Goal: Information Seeking & Learning: Learn about a topic

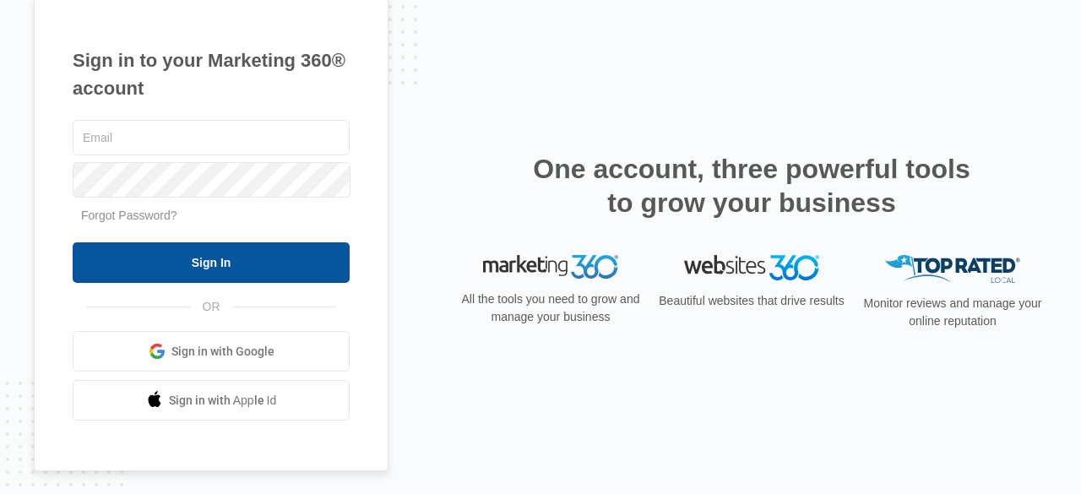
type input "[EMAIL_ADDRESS][DOMAIN_NAME]"
click at [235, 274] on input "Sign In" at bounding box center [211, 262] width 277 height 41
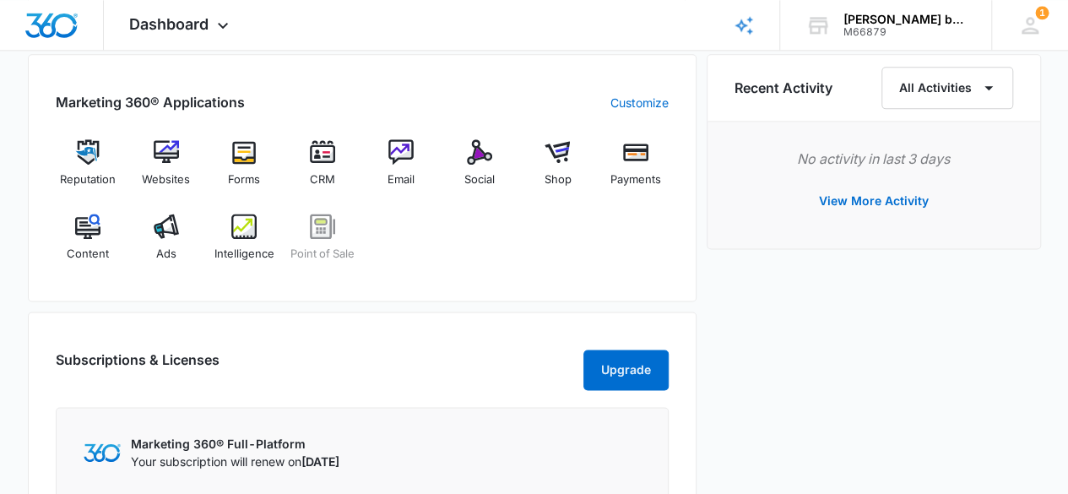
scroll to position [1041, 0]
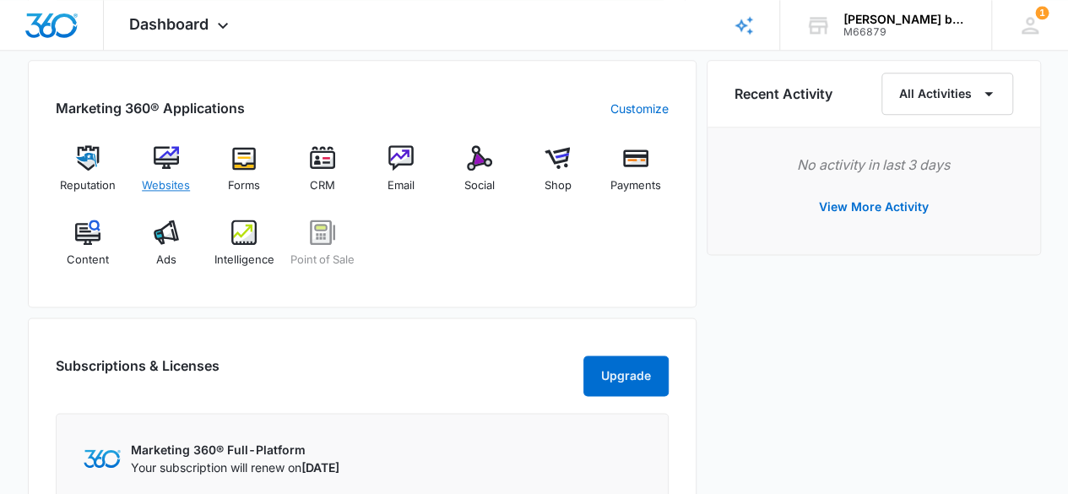
click at [161, 160] on img at bounding box center [166, 157] width 25 height 25
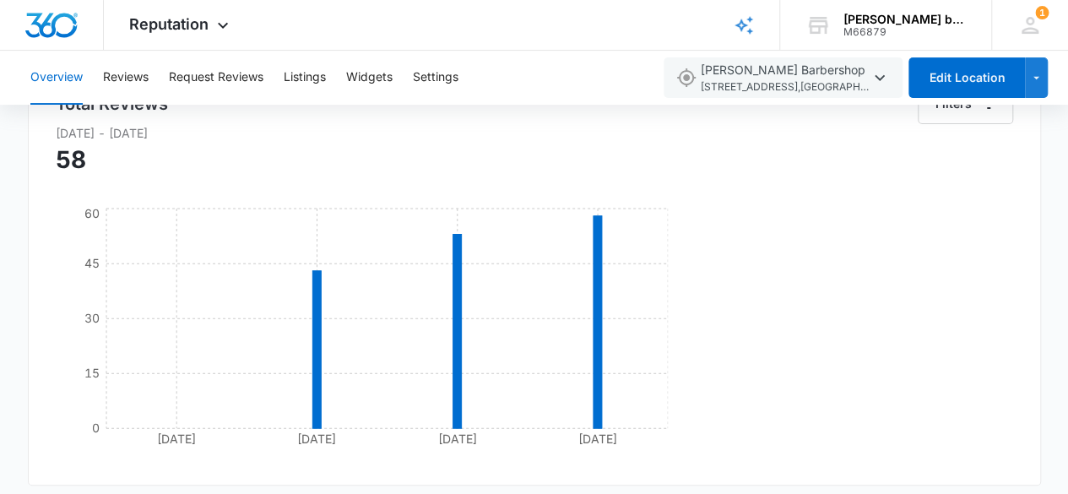
scroll to position [165, 0]
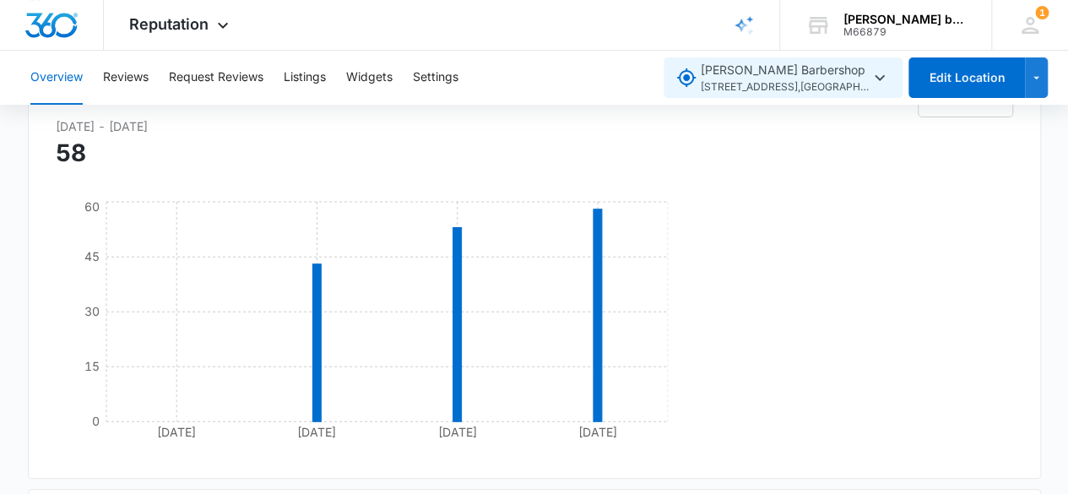
click at [878, 82] on icon "button" at bounding box center [879, 78] width 20 height 20
click at [138, 79] on button "Reviews" at bounding box center [126, 78] width 46 height 54
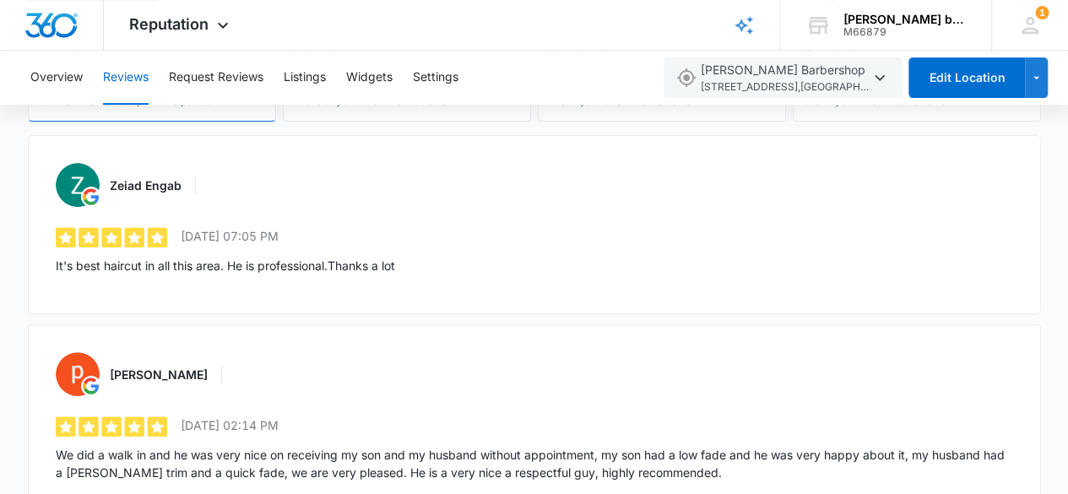
click at [339, 213] on div "Zeiad Engab 5 out of 5 [DATE] 07:05 PM It's best haircut in all this area. He i…" at bounding box center [534, 224] width 1013 height 179
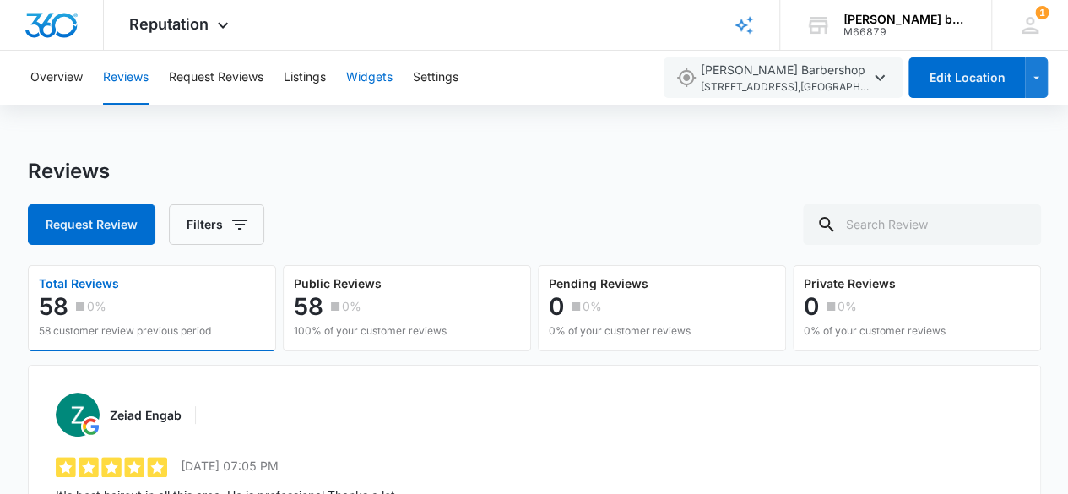
click at [367, 75] on button "Widgets" at bounding box center [369, 78] width 46 height 54
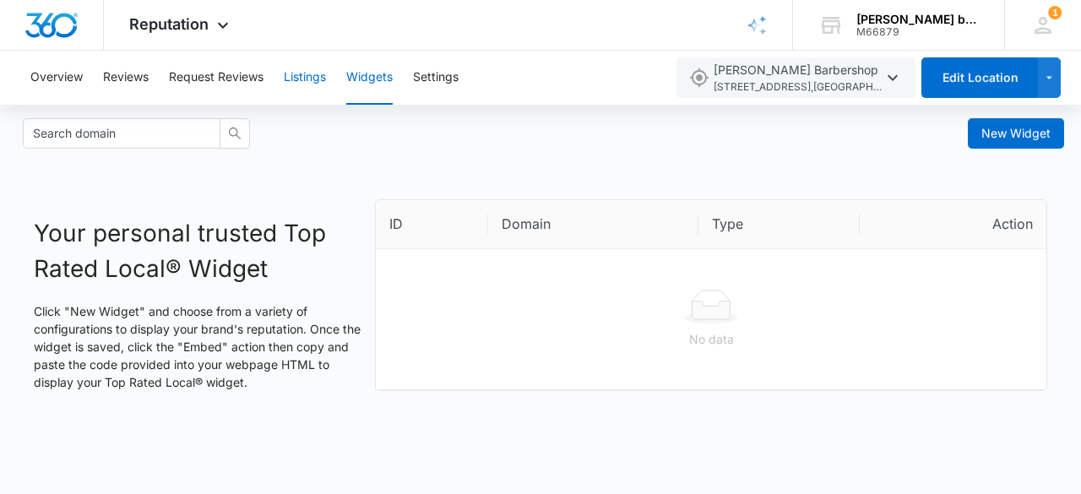
click at [304, 80] on button "Listings" at bounding box center [305, 78] width 42 height 54
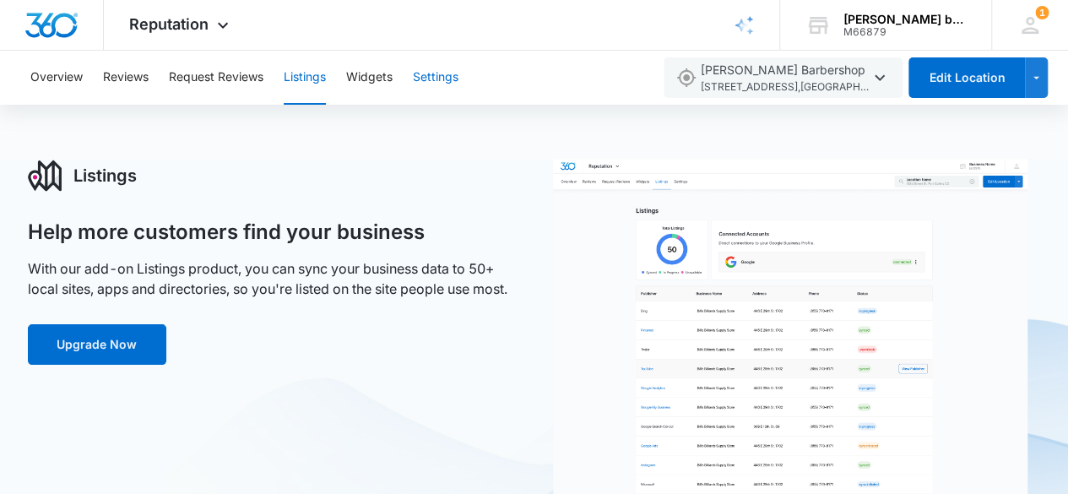
click at [435, 81] on button "Settings" at bounding box center [436, 78] width 46 height 54
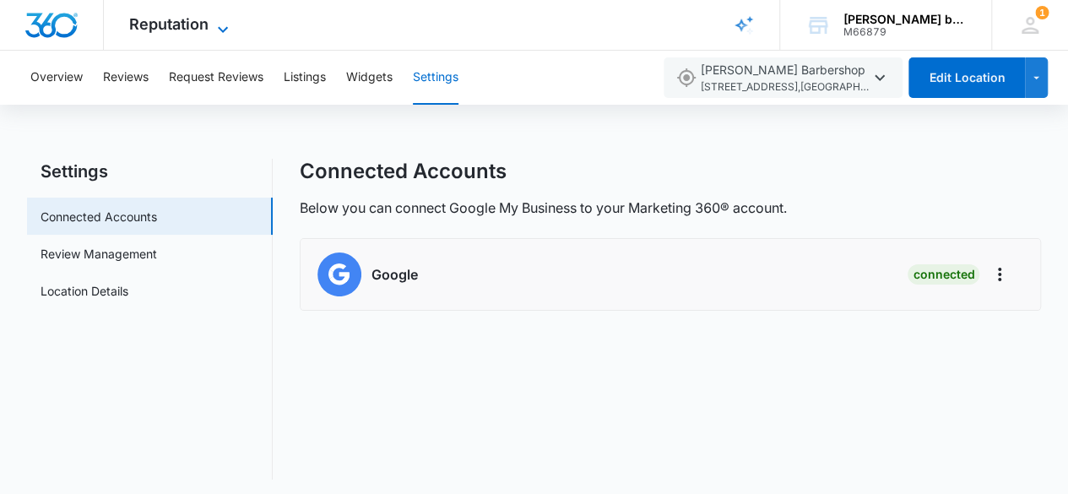
click at [213, 24] on icon at bounding box center [223, 29] width 20 height 20
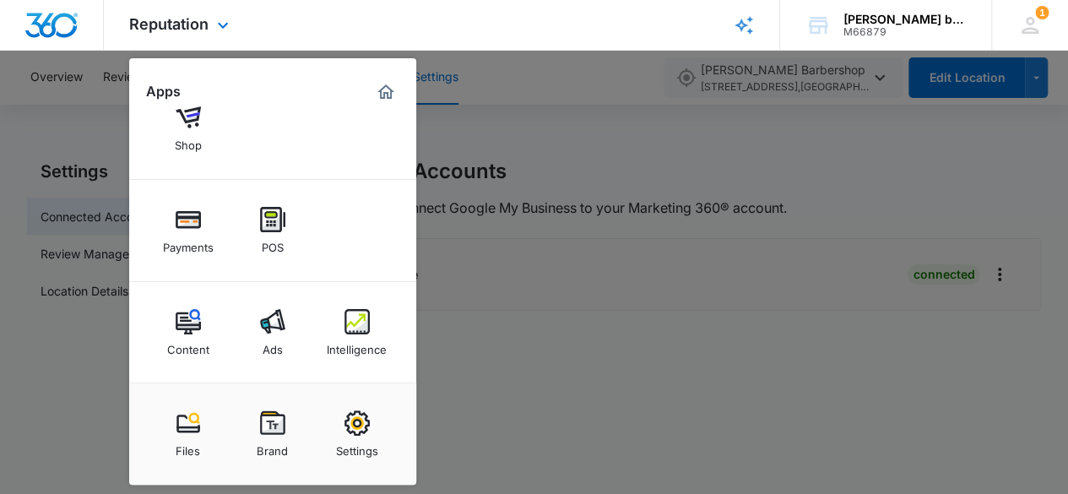
scroll to position [154, 0]
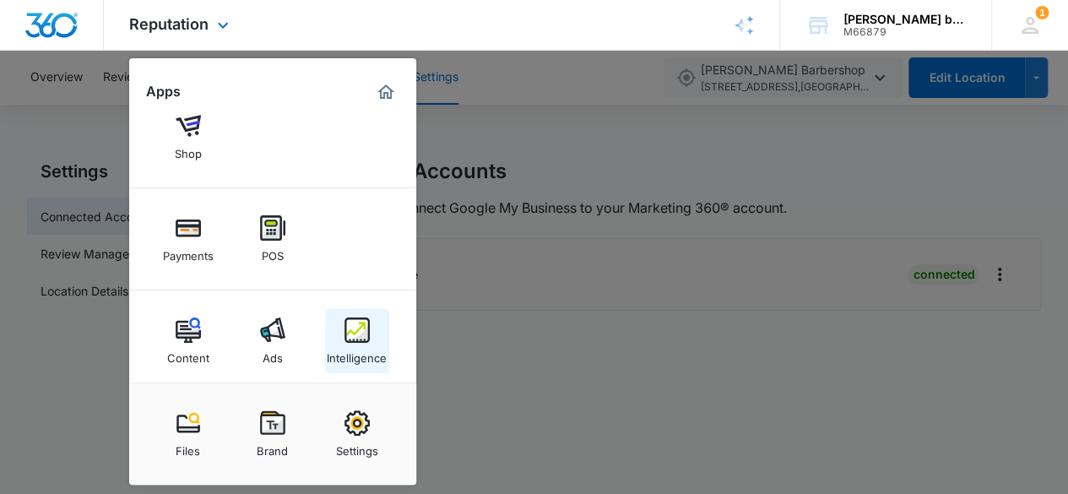
click at [351, 337] on img at bounding box center [356, 329] width 25 height 25
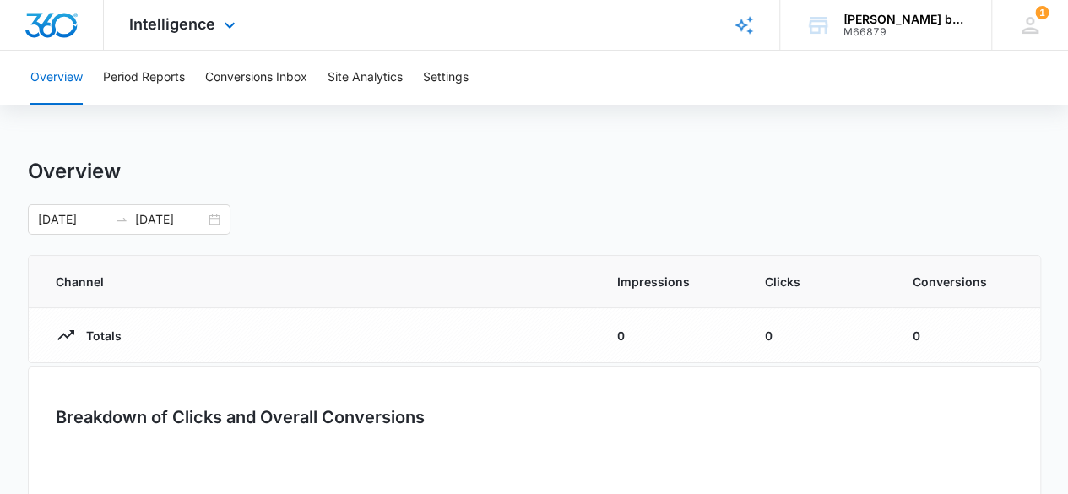
click at [351, 337] on div "Totals" at bounding box center [316, 335] width 521 height 20
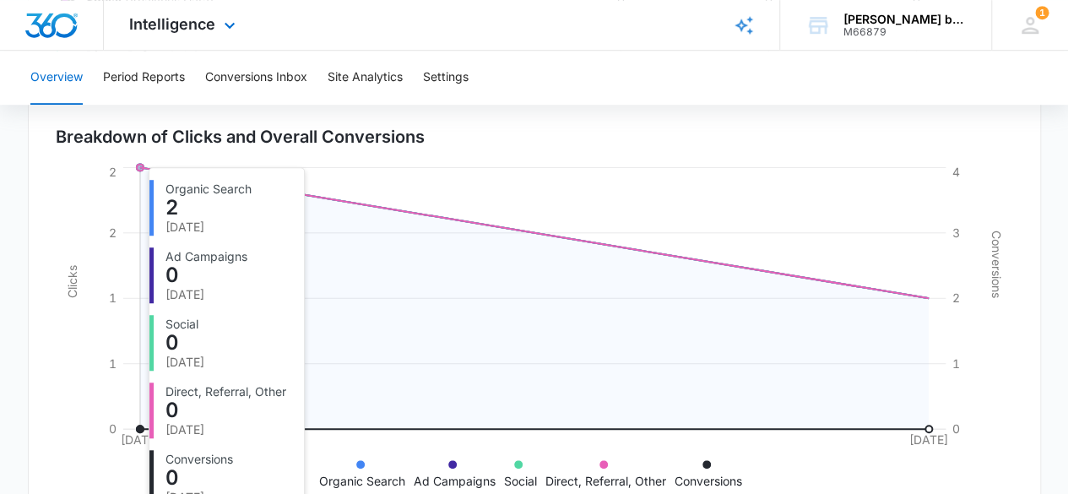
scroll to position [499, 0]
click at [463, 400] on icon at bounding box center [533, 299] width 788 height 262
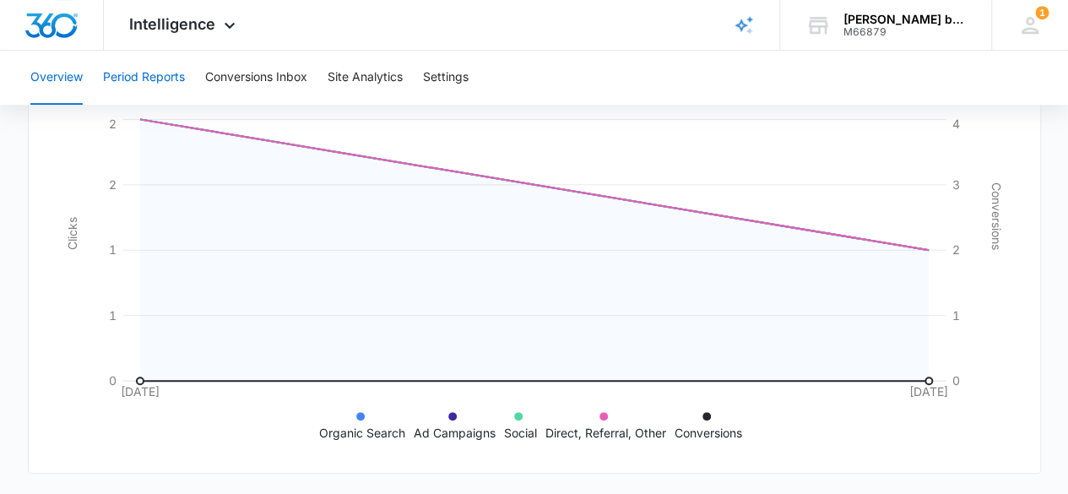
click at [150, 83] on button "Period Reports" at bounding box center [144, 78] width 82 height 54
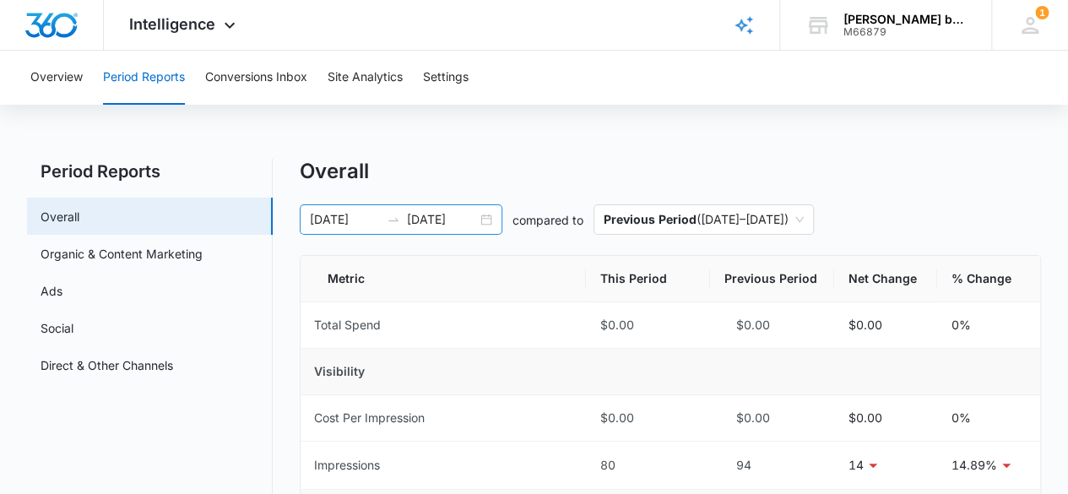
click at [485, 219] on div "[DATE] [DATE]" at bounding box center [401, 219] width 203 height 30
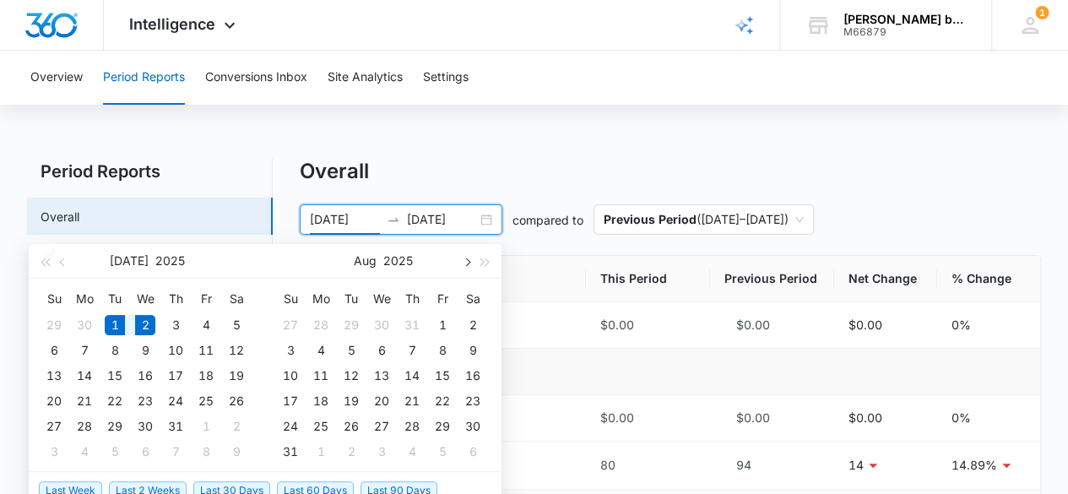
click at [463, 268] on button "button" at bounding box center [466, 261] width 19 height 34
type input "[DATE]"
click at [324, 347] on div "6" at bounding box center [321, 350] width 20 height 20
click at [322, 219] on input "[DATE]" at bounding box center [345, 219] width 70 height 19
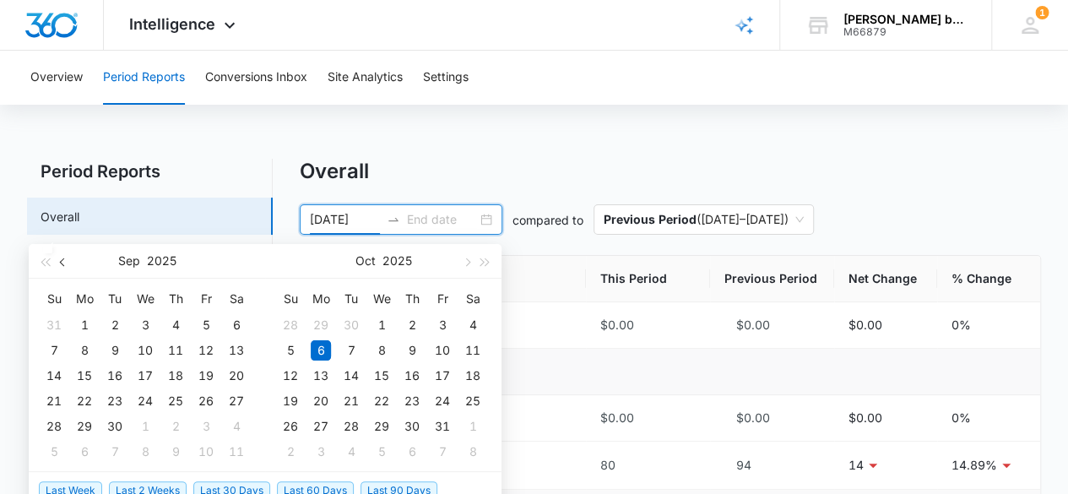
click at [60, 263] on button "button" at bounding box center [63, 261] width 19 height 34
type input "[DATE]"
click at [122, 332] on div "1" at bounding box center [115, 325] width 20 height 20
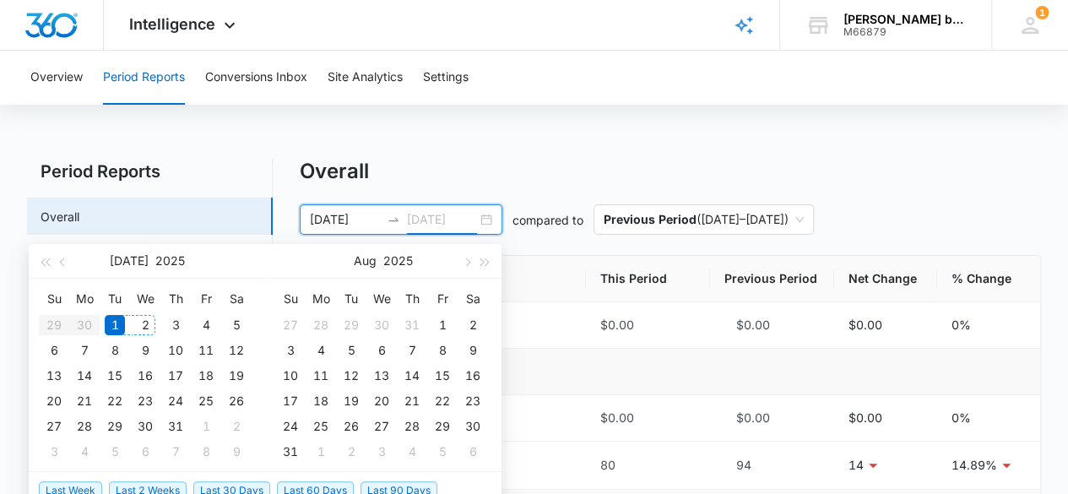
type input "[DATE]"
click at [468, 260] on span "button" at bounding box center [466, 261] width 8 height 8
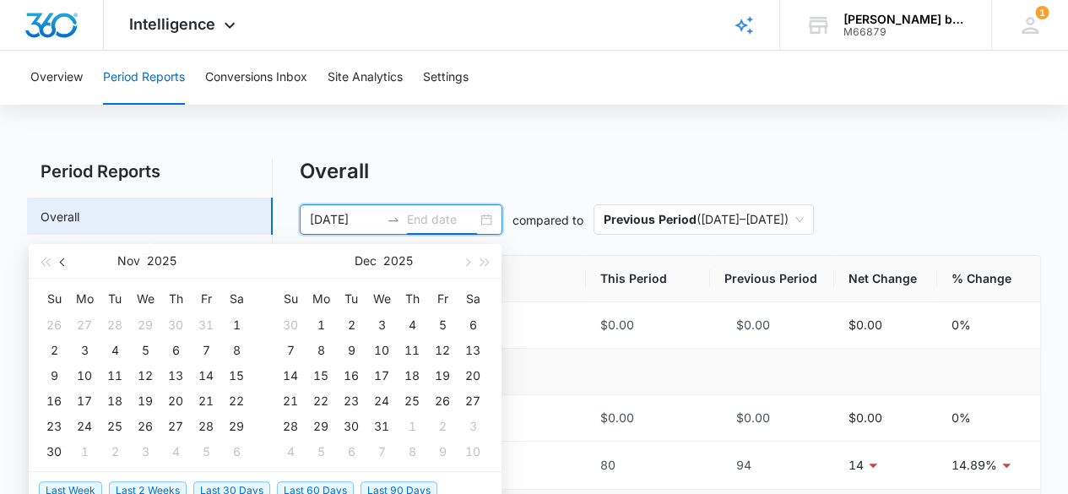
click at [62, 258] on span "button" at bounding box center [64, 261] width 8 height 8
type input "[DATE]"
click at [78, 354] on div "6" at bounding box center [84, 350] width 20 height 20
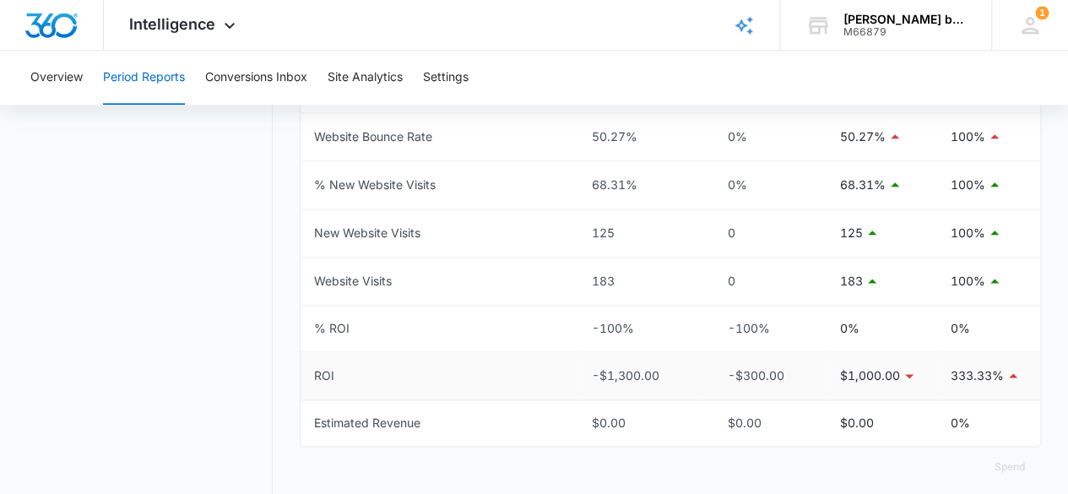
scroll to position [978, 0]
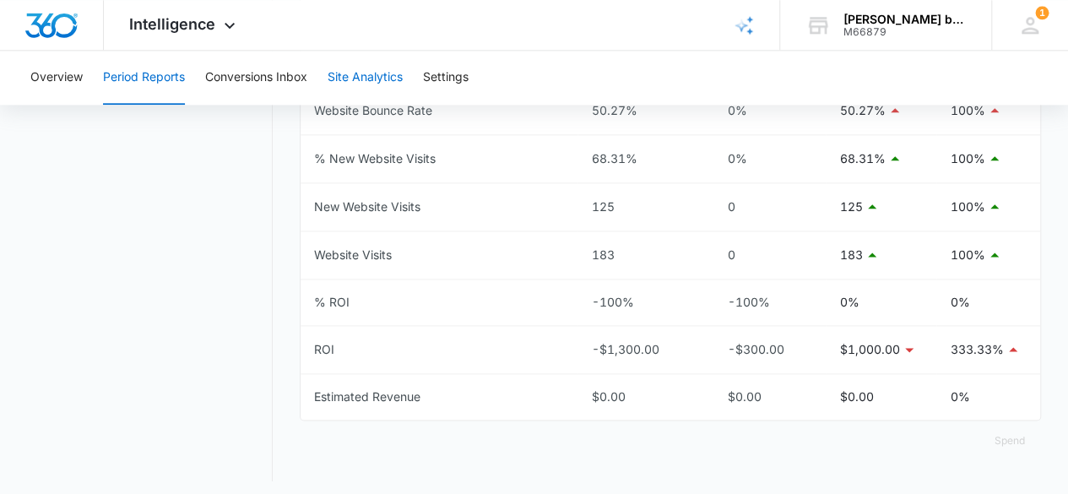
click at [379, 79] on button "Site Analytics" at bounding box center [365, 78] width 75 height 54
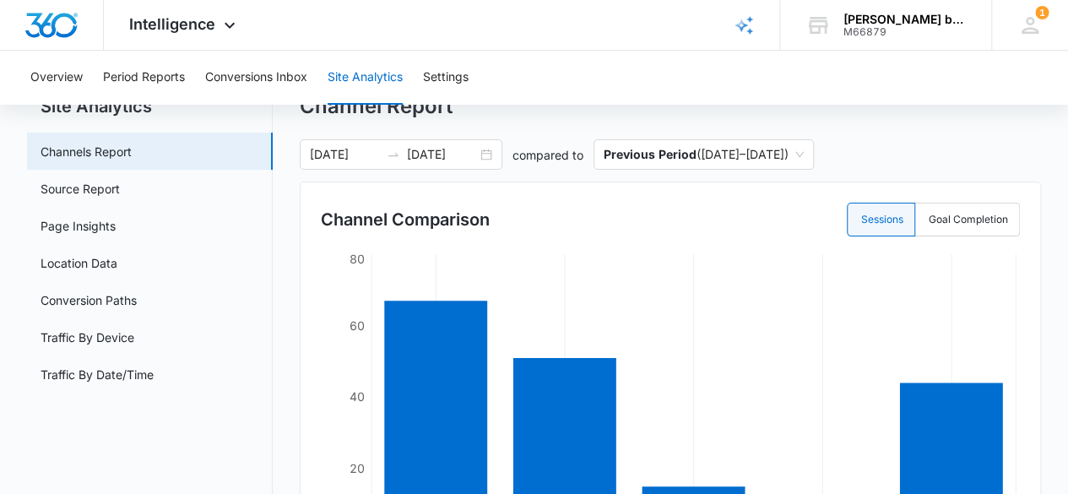
scroll to position [57, 0]
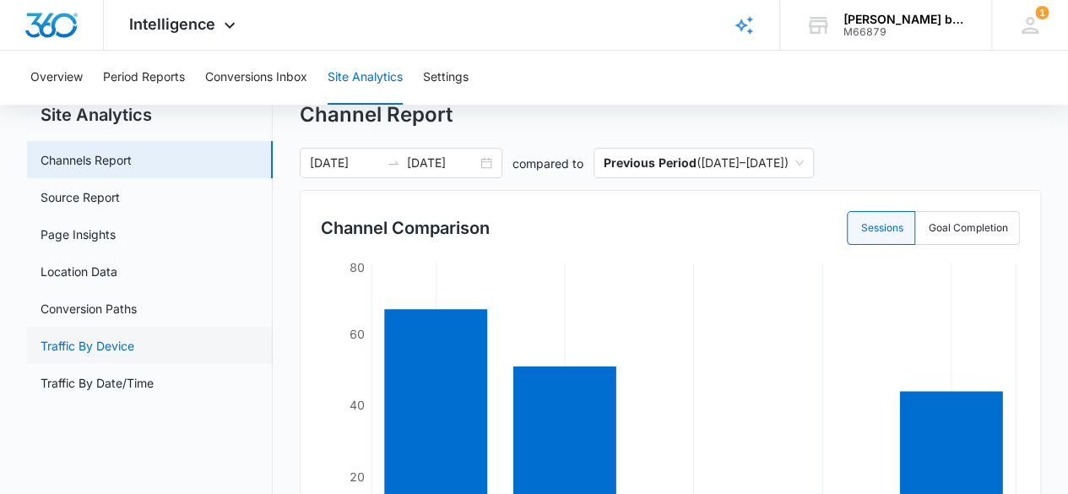
click at [126, 350] on link "Traffic By Device" at bounding box center [88, 346] width 94 height 18
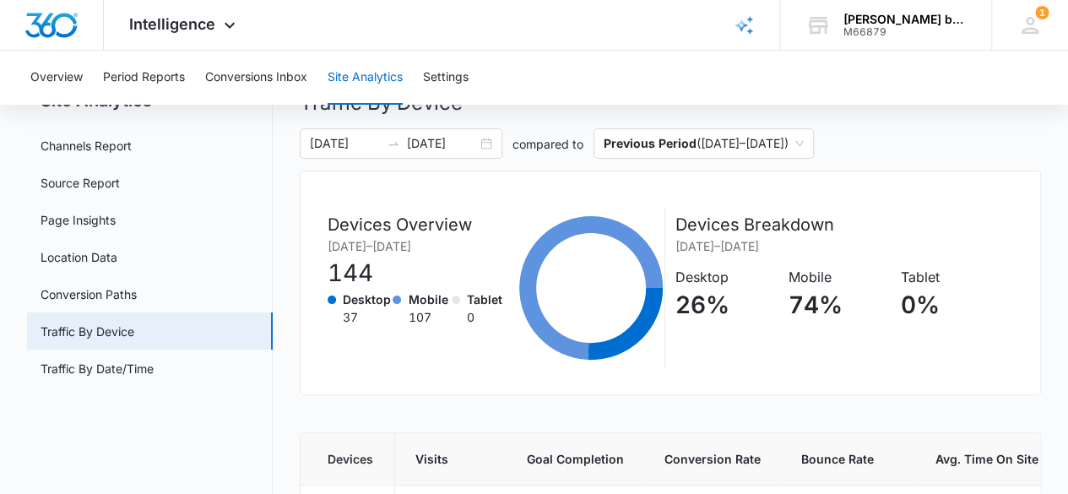
scroll to position [70, 0]
click at [88, 253] on link "Location Data" at bounding box center [79, 258] width 77 height 18
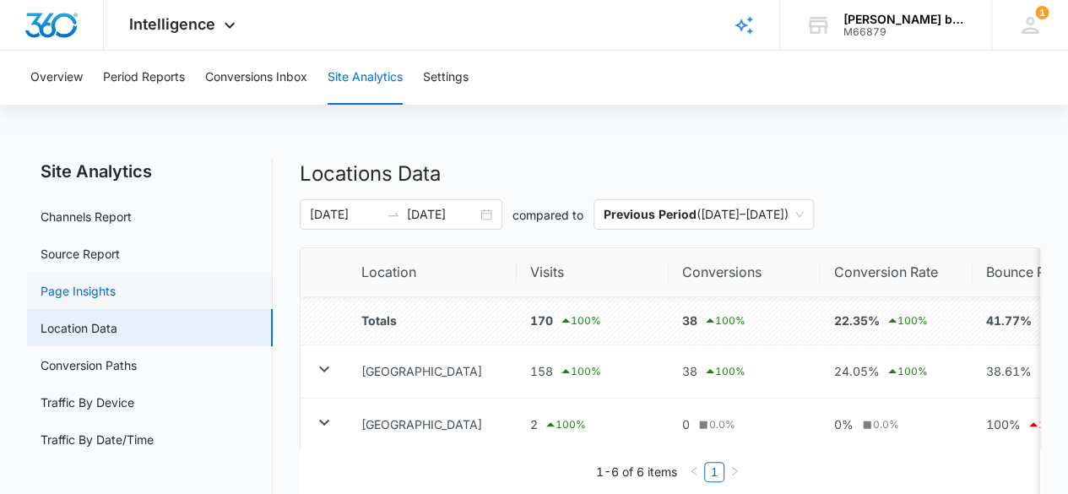
click at [103, 292] on link "Page Insights" at bounding box center [78, 291] width 75 height 18
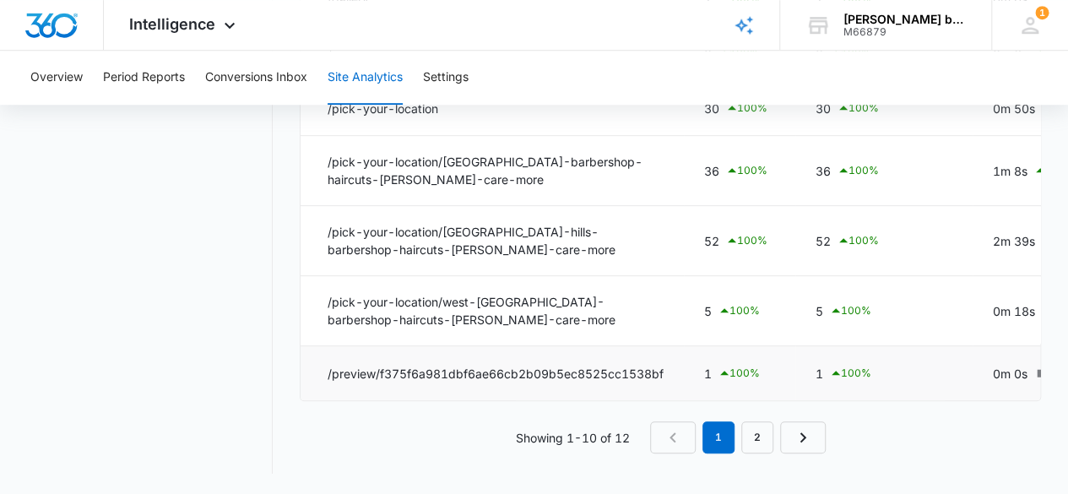
scroll to position [549, 0]
click at [750, 449] on link "2" at bounding box center [757, 437] width 32 height 32
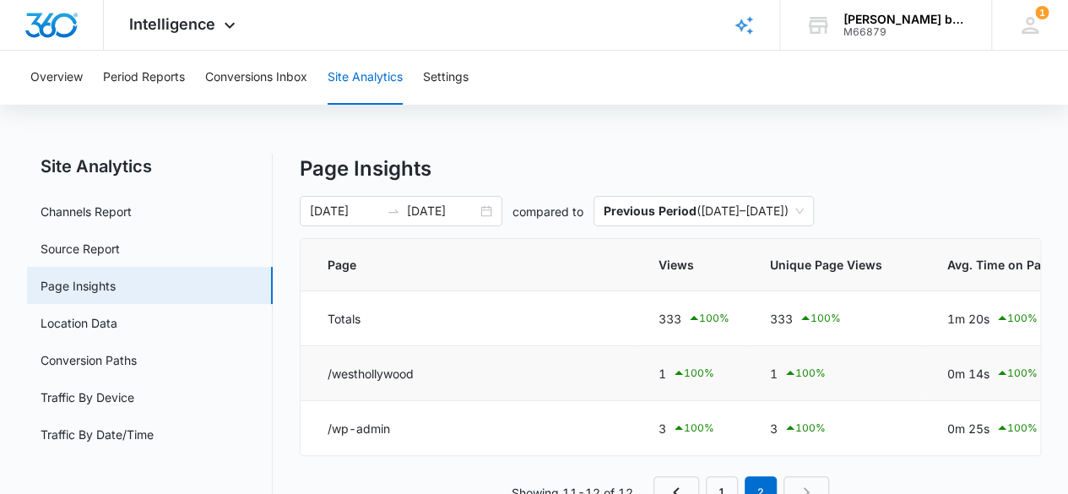
scroll to position [5, 0]
click at [108, 247] on link "Source Report" at bounding box center [80, 249] width 79 height 18
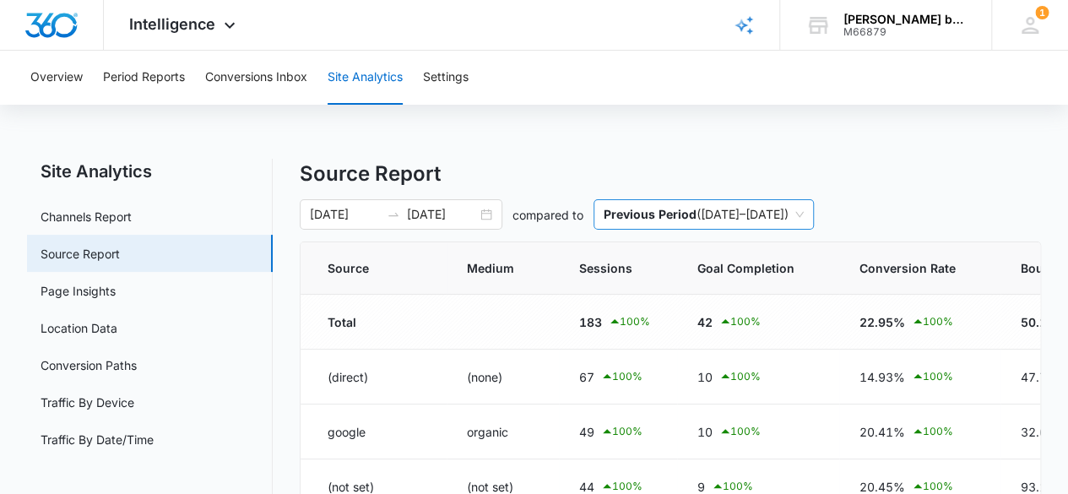
click at [698, 221] on span "Previous Period ( [DATE] – [DATE] )" at bounding box center [704, 214] width 200 height 29
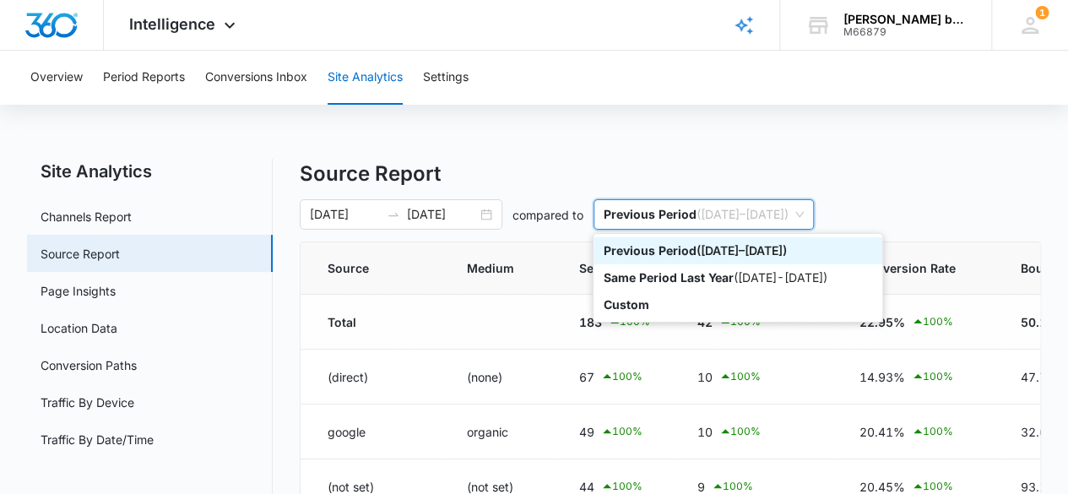
click at [541, 180] on h4 "Source Report" at bounding box center [671, 174] width 742 height 30
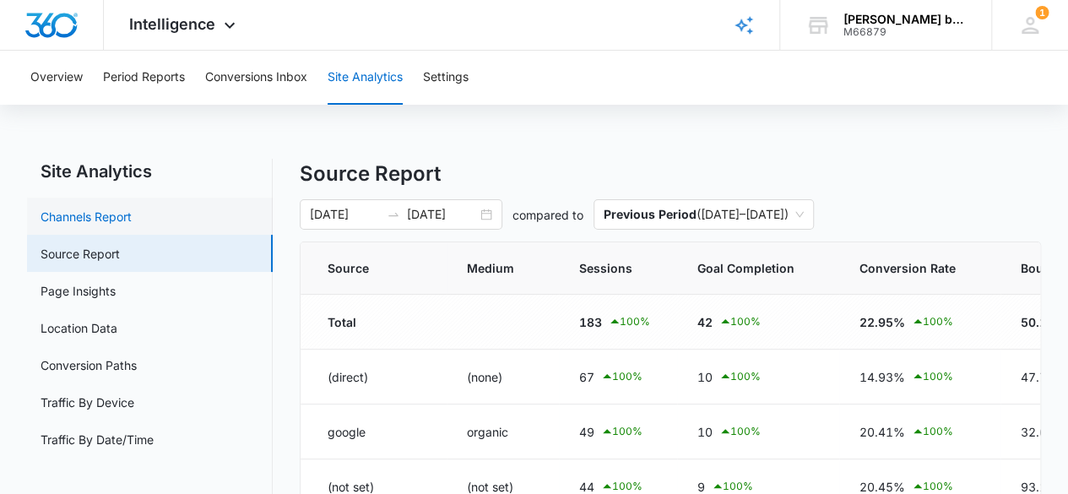
click at [101, 225] on link "Channels Report" at bounding box center [86, 217] width 91 height 18
